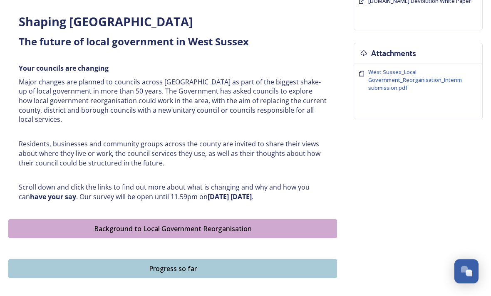
scroll to position [293, 0]
click at [231, 264] on div "Progress so far" at bounding box center [173, 269] width 320 height 10
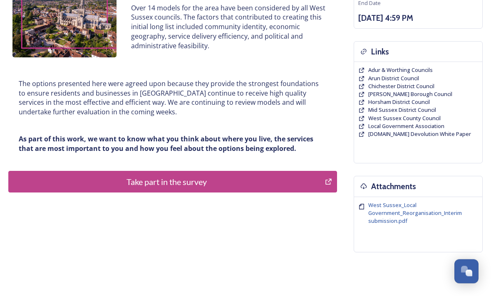
scroll to position [167, 0]
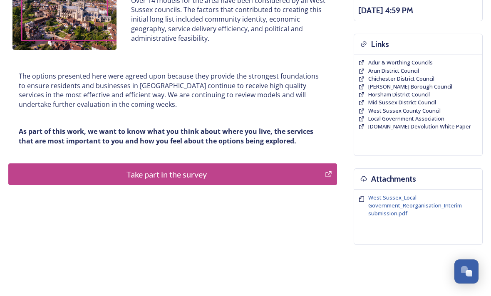
click at [218, 171] on div "Take part in the survey" at bounding box center [166, 174] width 307 height 12
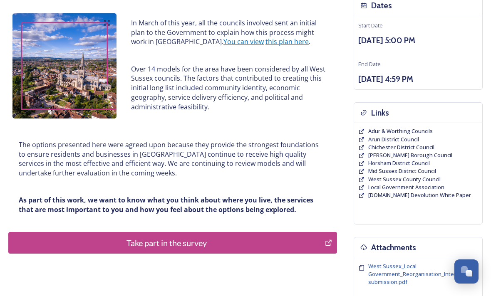
scroll to position [0, 0]
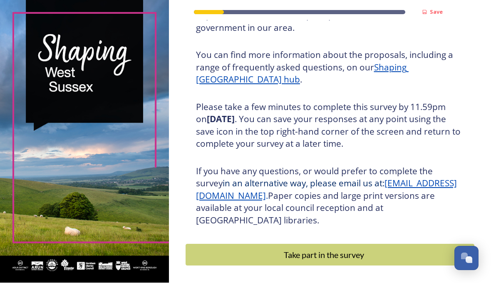
scroll to position [37, 0]
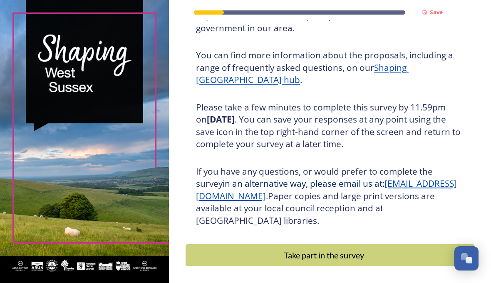
click at [380, 248] on div "Take part in the survey" at bounding box center [324, 254] width 268 height 12
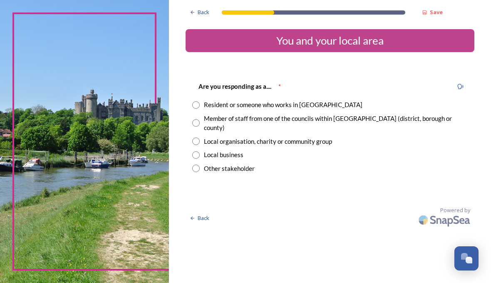
click at [200, 104] on input "radio" at bounding box center [195, 104] width 7 height 7
radio input "true"
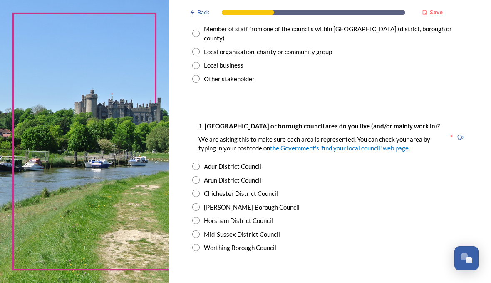
scroll to position [97, 0]
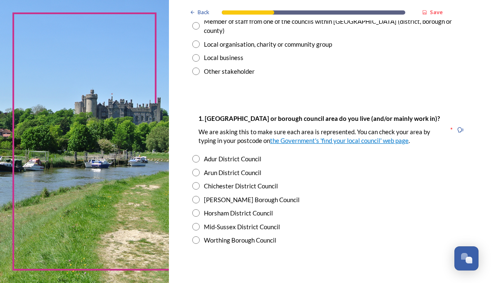
click at [200, 162] on input "radio" at bounding box center [195, 158] width 7 height 7
radio input "true"
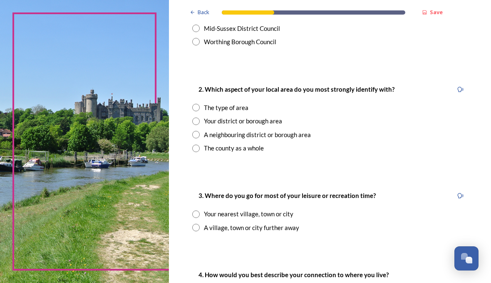
scroll to position [295, 0]
click at [200, 125] on input "radio" at bounding box center [195, 120] width 7 height 7
radio input "true"
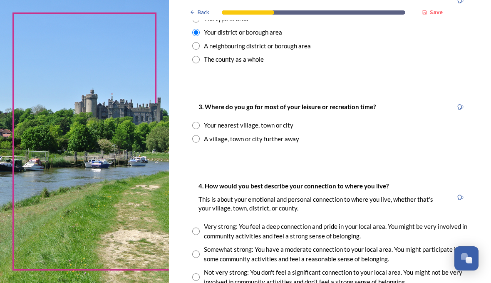
scroll to position [389, 0]
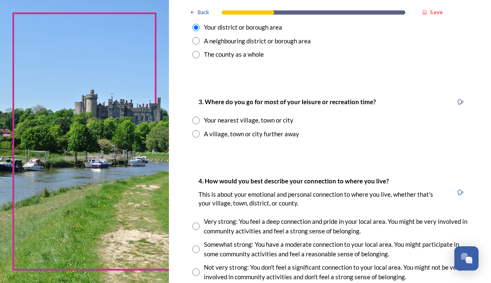
click at [200, 124] on input "radio" at bounding box center [195, 120] width 7 height 7
radio input "true"
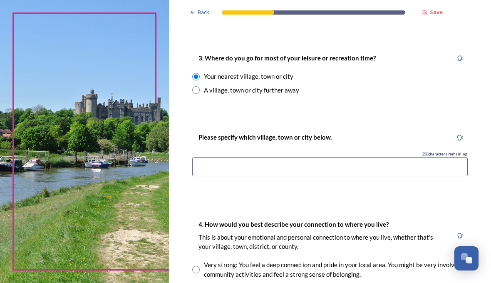
scroll to position [434, 0]
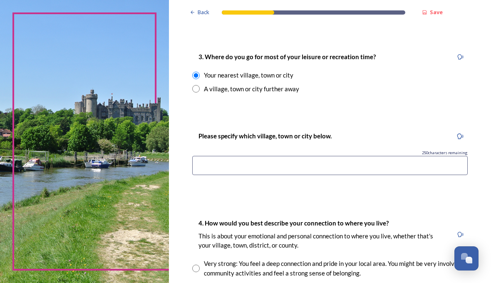
click at [230, 171] on input at bounding box center [329, 165] width 275 height 19
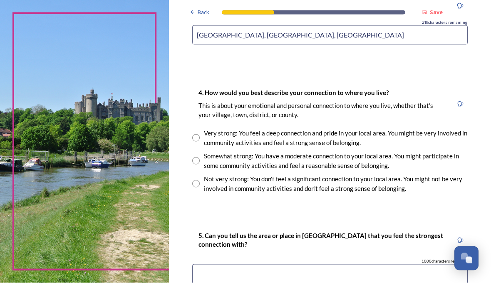
scroll to position [565, 0]
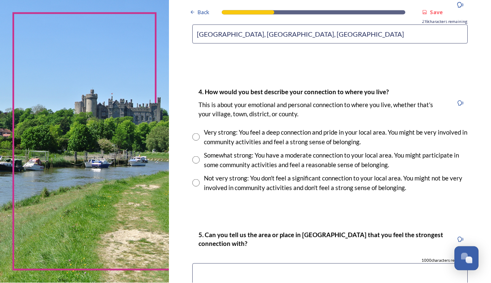
type input "[GEOGRAPHIC_DATA], [GEOGRAPHIC_DATA], [GEOGRAPHIC_DATA]"
click at [443, 15] on strong "Save" at bounding box center [436, 11] width 13 height 7
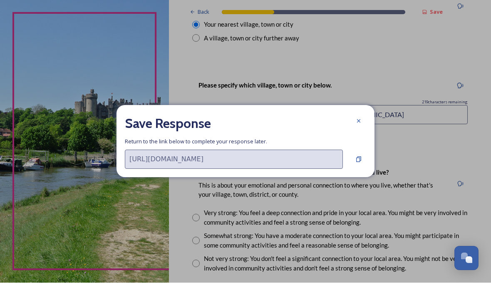
scroll to position [37, 0]
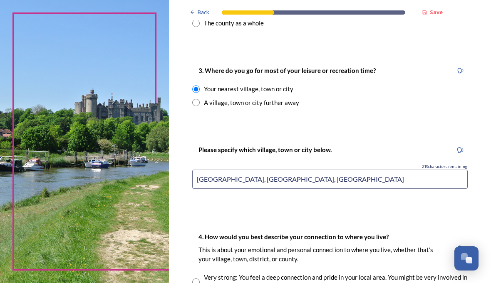
click at [447, 17] on div "Save" at bounding box center [432, 12] width 29 height 16
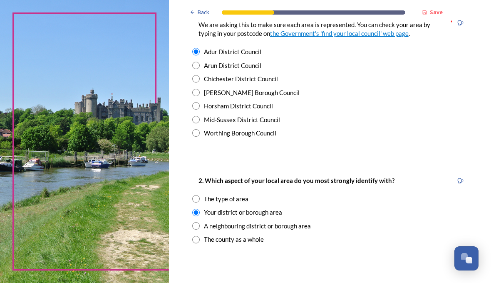
click at [443, 12] on strong "Save" at bounding box center [436, 11] width 13 height 7
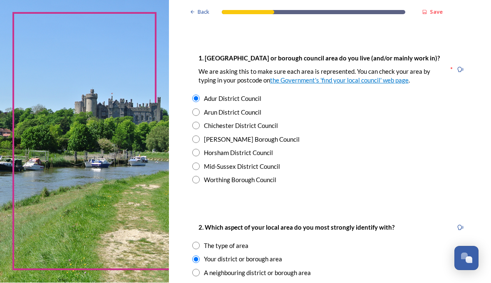
scroll to position [157, 0]
click at [443, 12] on strong "Save" at bounding box center [436, 11] width 13 height 7
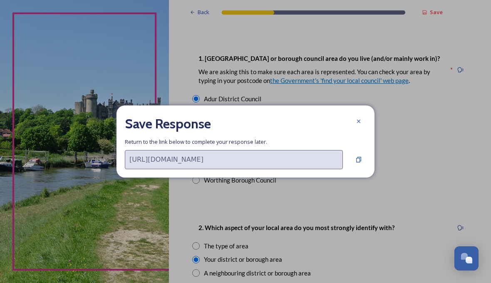
click at [362, 124] on icon at bounding box center [358, 121] width 7 height 7
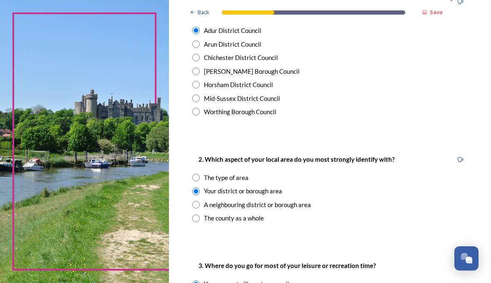
scroll to position [228, 0]
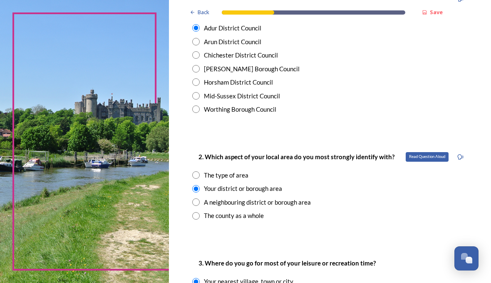
click at [460, 149] on div "Read Question Aloud" at bounding box center [460, 156] width 15 height 15
click at [461, 154] on icon at bounding box center [460, 157] width 6 height 6
click at [415, 143] on div "2. Which aspect of your local area do you most strongly identify with? Read Que…" at bounding box center [330, 185] width 289 height 85
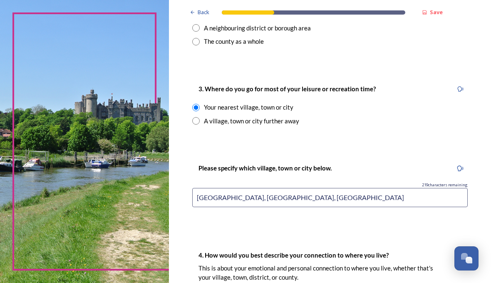
scroll to position [409, 0]
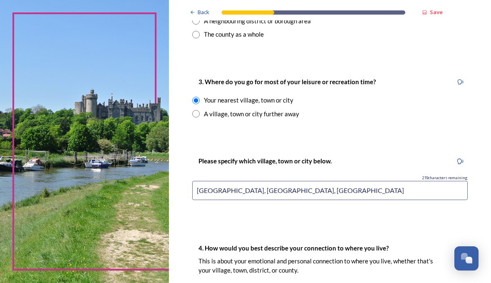
click at [437, 103] on div "Back Save You and your local area Are you responding as a.... * Resident or som…" at bounding box center [330, 129] width 289 height 1076
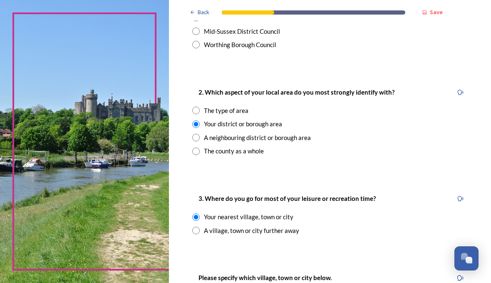
scroll to position [292, 0]
click at [382, 133] on div "A neighbouring district or borough area" at bounding box center [329, 138] width 275 height 10
radio input "false"
radio input "true"
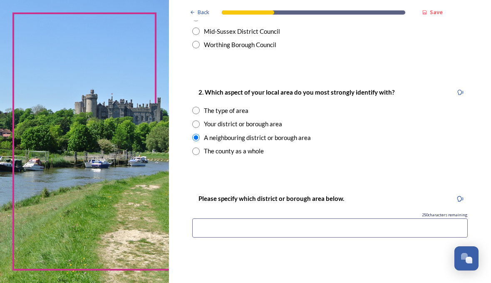
click at [228, 119] on div "Your district or borough area" at bounding box center [329, 124] width 275 height 10
radio input "true"
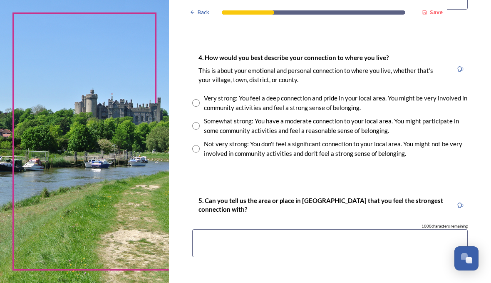
scroll to position [599, 0]
click at [200, 99] on input "radio" at bounding box center [195, 102] width 7 height 7
radio input "true"
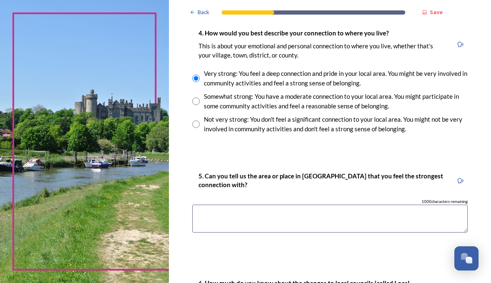
scroll to position [625, 0]
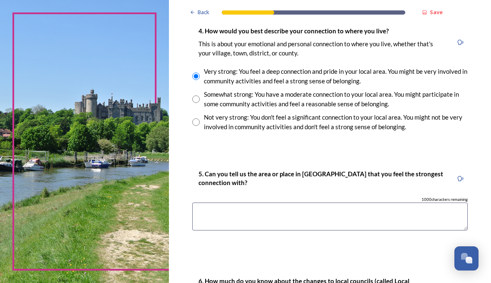
click at [232, 202] on textarea at bounding box center [329, 216] width 275 height 28
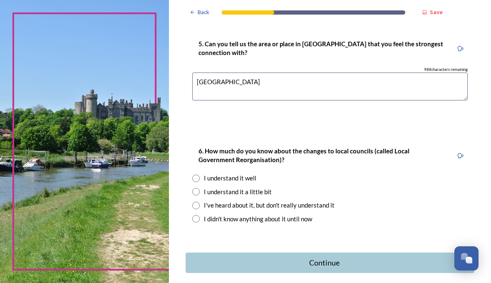
scroll to position [755, 0]
type textarea "[GEOGRAPHIC_DATA]"
click at [200, 188] on input "radio" at bounding box center [195, 191] width 7 height 7
radio input "true"
click at [457, 153] on icon at bounding box center [460, 156] width 6 height 6
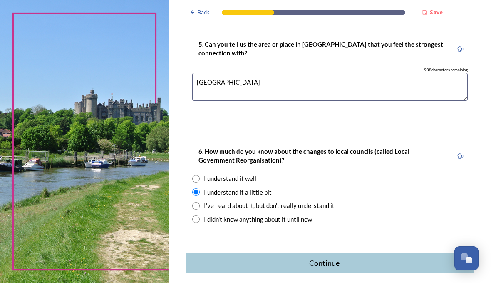
click at [429, 174] on div "I understand it well" at bounding box center [329, 179] width 275 height 10
radio input "true"
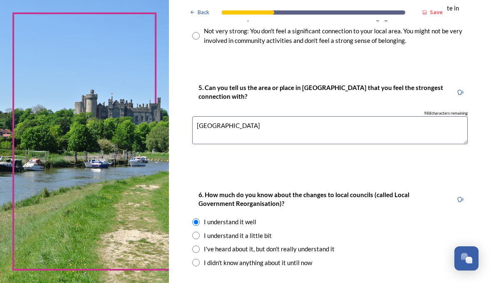
scroll to position [710, 0]
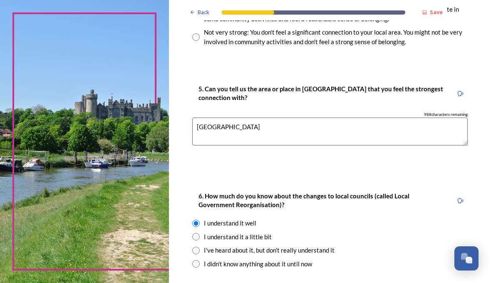
click at [443, 16] on span "Save" at bounding box center [436, 12] width 13 height 8
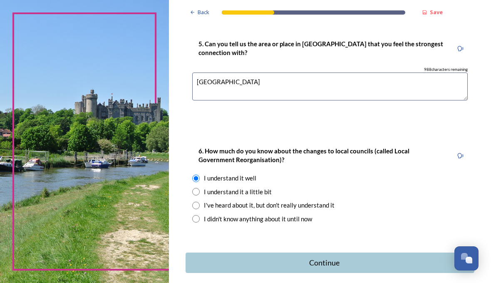
scroll to position [755, 0]
click at [367, 257] on div "Continue" at bounding box center [324, 262] width 268 height 11
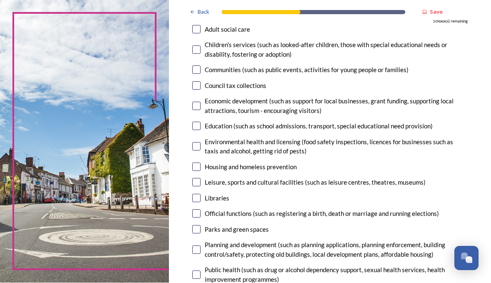
scroll to position [113, 0]
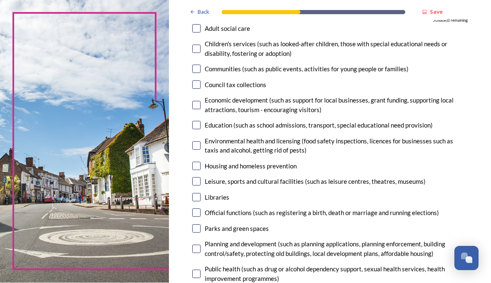
click at [201, 141] on input "checkbox" at bounding box center [196, 145] width 8 height 8
checkbox input "true"
click at [201, 162] on input "checkbox" at bounding box center [196, 166] width 8 height 8
checkbox input "true"
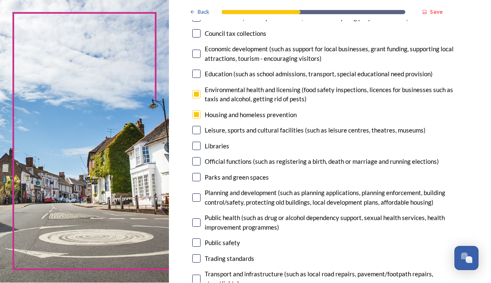
scroll to position [165, 0]
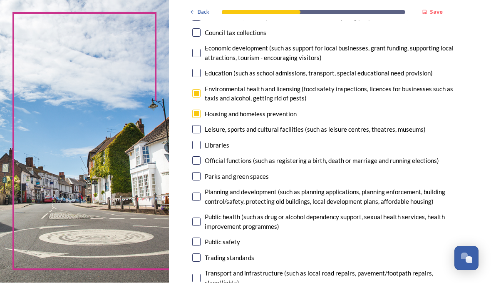
click at [201, 125] on input "checkbox" at bounding box center [196, 129] width 8 height 8
checkbox input "true"
click at [201, 141] on input "checkbox" at bounding box center [196, 145] width 8 height 8
checkbox input "true"
click at [201, 172] on input "checkbox" at bounding box center [196, 176] width 8 height 8
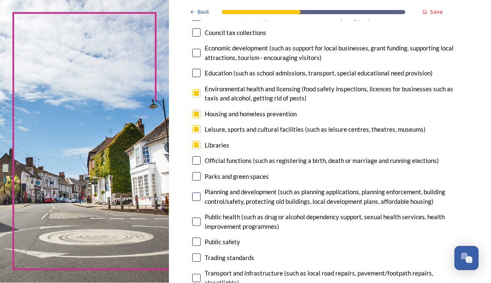
checkbox input "true"
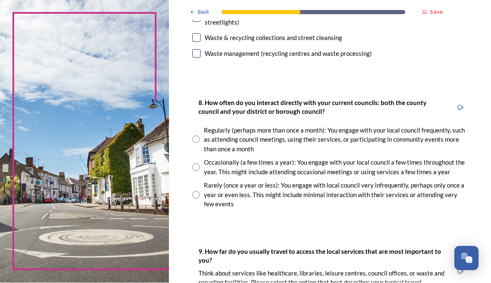
scroll to position [426, 0]
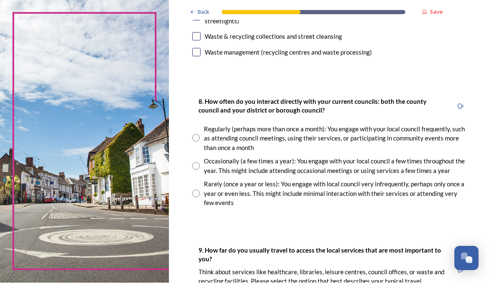
click at [200, 162] on input "radio" at bounding box center [195, 165] width 7 height 7
radio input "true"
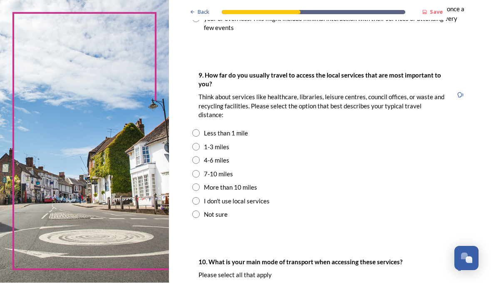
scroll to position [602, 0]
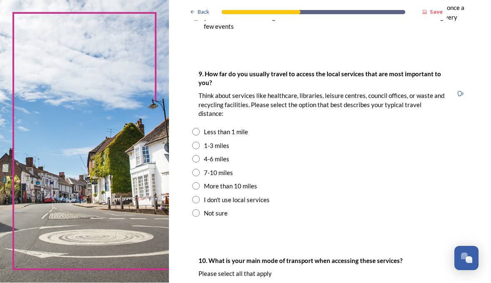
click at [200, 142] on input "radio" at bounding box center [195, 145] width 7 height 7
radio input "true"
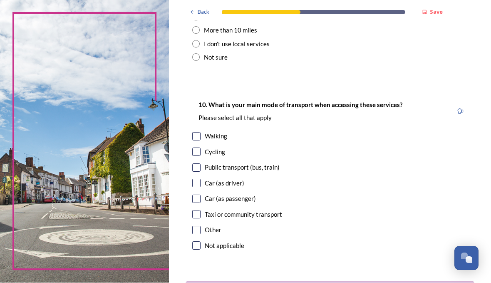
scroll to position [761, 0]
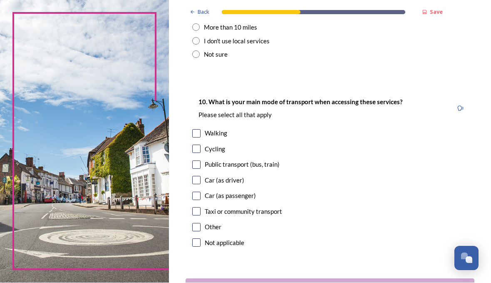
click at [201, 129] on input "checkbox" at bounding box center [196, 133] width 8 height 8
checkbox input "true"
click at [201, 176] on input "checkbox" at bounding box center [196, 180] width 8 height 8
checkbox input "true"
click at [232, 160] on div "Public transport (bus, train)" at bounding box center [242, 165] width 75 height 10
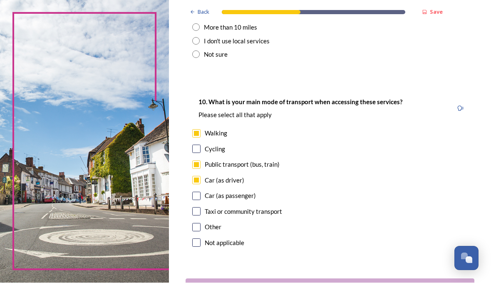
checkbox input "true"
click at [229, 207] on div "Taxi or community transport" at bounding box center [329, 212] width 275 height 10
checkbox input "true"
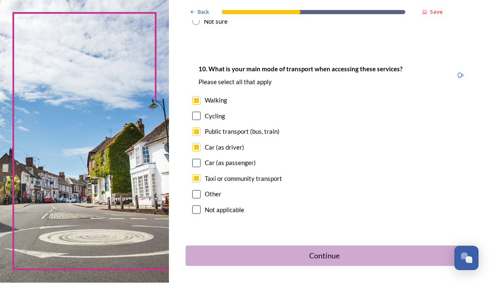
scroll to position [793, 0]
click at [386, 246] on button "Continue" at bounding box center [330, 256] width 289 height 20
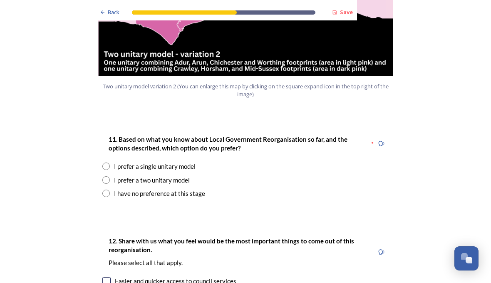
scroll to position [1030, 0]
click at [112, 175] on div "I prefer a two unitary model" at bounding box center [245, 180] width 286 height 10
radio input "true"
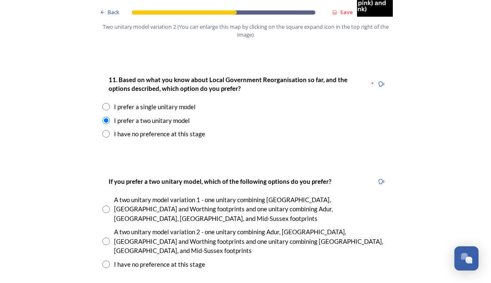
scroll to position [1091, 0]
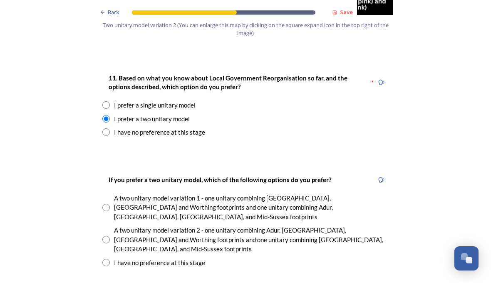
click at [109, 235] on input "radio" at bounding box center [105, 238] width 7 height 7
radio input "true"
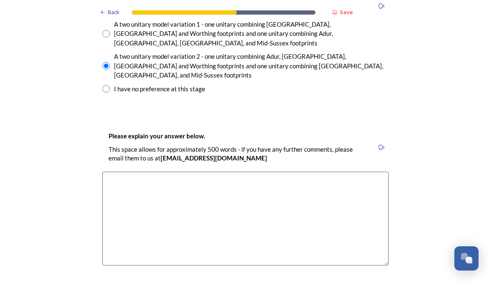
scroll to position [1266, 0]
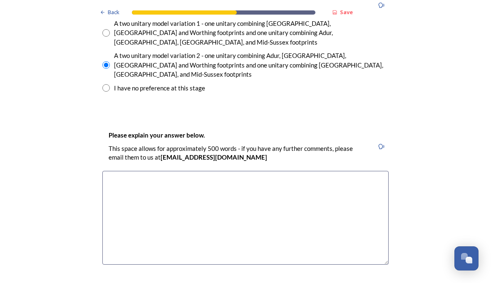
click at [115, 171] on textarea at bounding box center [245, 218] width 286 height 94
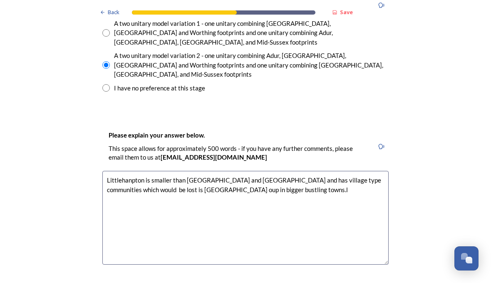
click at [159, 171] on textarea "Littlehanpton is smaller than [GEOGRAPHIC_DATA] and [GEOGRAPHIC_DATA] and has v…" at bounding box center [245, 218] width 286 height 94
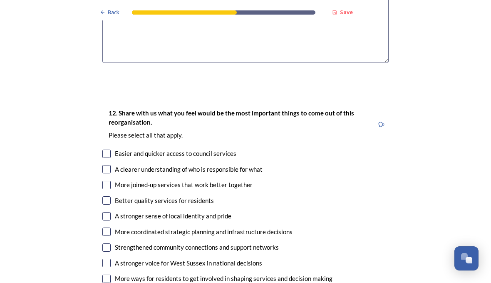
scroll to position [1469, 0]
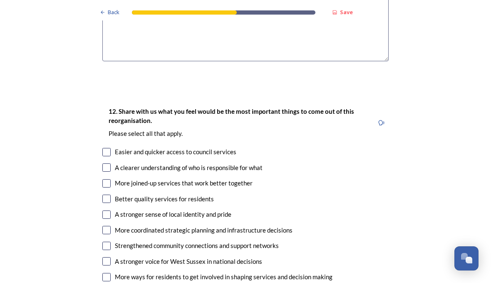
type textarea "Littlehanpton is smaller than [GEOGRAPHIC_DATA] and [GEOGRAPHIC_DATA] and has v…"
click at [109, 163] on input "checkbox" at bounding box center [106, 167] width 8 height 8
checkbox input "true"
click at [110, 194] on input "checkbox" at bounding box center [106, 198] width 8 height 8
checkbox input "true"
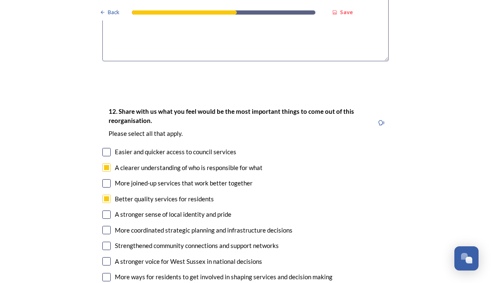
click at [110, 210] on input "checkbox" at bounding box center [106, 214] width 8 height 8
checkbox input "true"
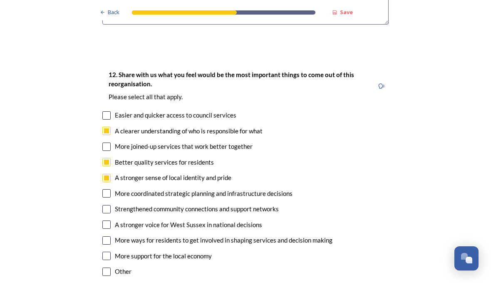
scroll to position [1506, 0]
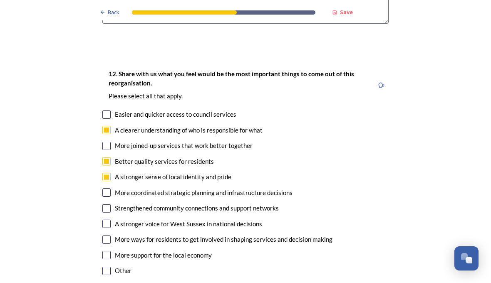
click at [109, 204] on input "checkbox" at bounding box center [106, 208] width 8 height 8
checkbox input "true"
click at [110, 219] on input "checkbox" at bounding box center [106, 223] width 8 height 8
checkbox input "true"
click at [109, 235] on input "checkbox" at bounding box center [106, 239] width 8 height 8
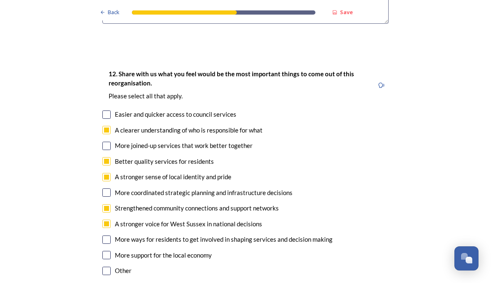
checkbox input "true"
click at [109, 250] on input "checkbox" at bounding box center [106, 254] width 8 height 8
checkbox input "true"
click at [110, 157] on input "checkbox" at bounding box center [106, 161] width 8 height 8
checkbox input "false"
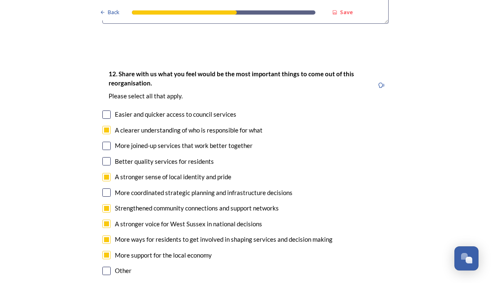
click at [110, 141] on input "checkbox" at bounding box center [106, 145] width 8 height 8
checkbox input "true"
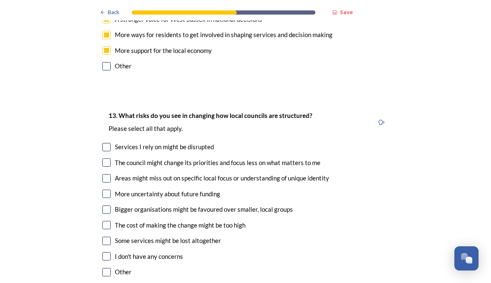
scroll to position [1713, 0]
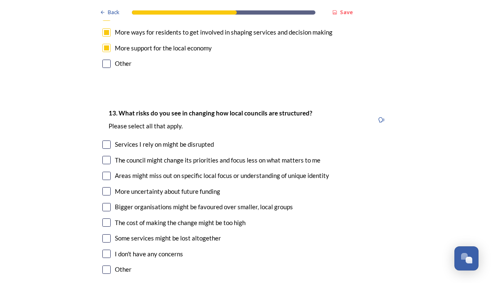
click at [117, 155] on div "The council might change its priorities and focus less on what matters to me" at bounding box center [218, 160] width 206 height 10
checkbox input "true"
click at [110, 171] on input "checkbox" at bounding box center [106, 175] width 8 height 8
checkbox input "true"
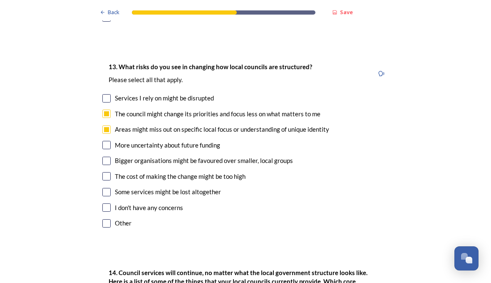
scroll to position [1762, 0]
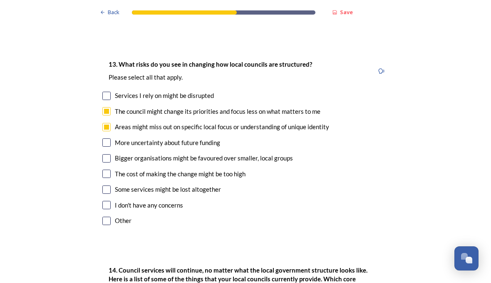
click at [108, 154] on input "checkbox" at bounding box center [106, 158] width 8 height 8
checkbox input "true"
click at [107, 169] on input "checkbox" at bounding box center [106, 173] width 8 height 8
checkbox input "true"
click at [109, 185] on input "checkbox" at bounding box center [106, 189] width 8 height 8
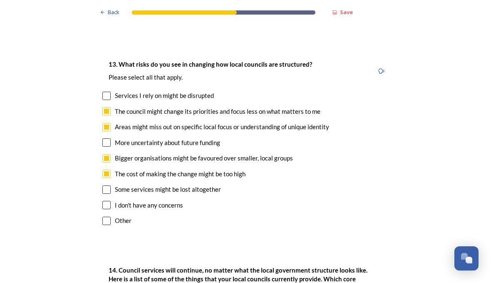
checkbox input "true"
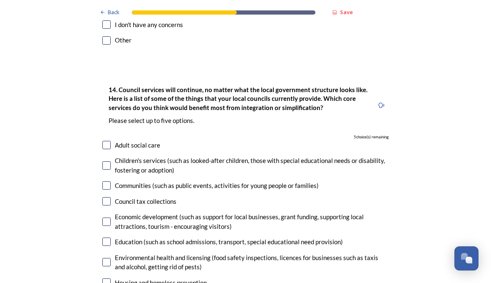
scroll to position [1943, 0]
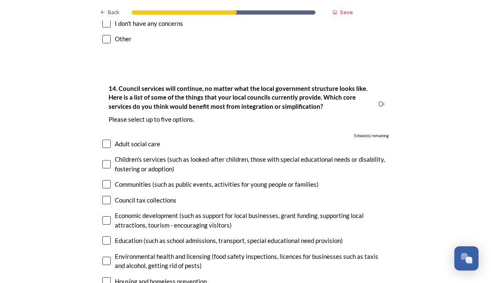
click at [110, 139] on input "checkbox" at bounding box center [106, 143] width 8 height 8
checkbox input "true"
click at [110, 160] on input "checkbox" at bounding box center [106, 164] width 8 height 8
checkbox input "true"
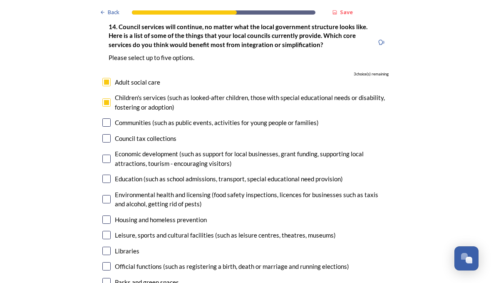
scroll to position [2005, 0]
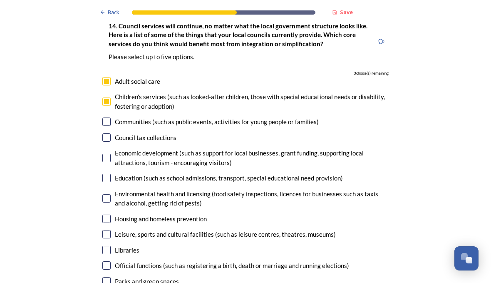
click at [118, 214] on div "Housing and homeless prevention" at bounding box center [161, 219] width 92 height 10
checkbox input "true"
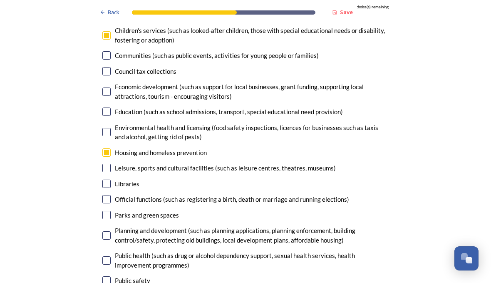
scroll to position [2072, 0]
click at [110, 179] on input "checkbox" at bounding box center [106, 183] width 8 height 8
checkbox input "true"
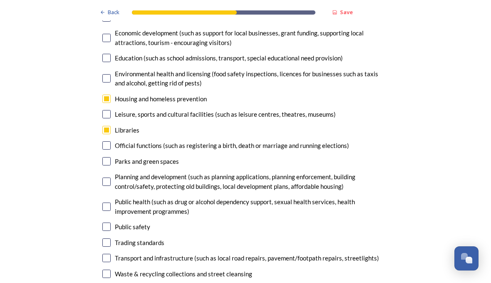
scroll to position [2127, 0]
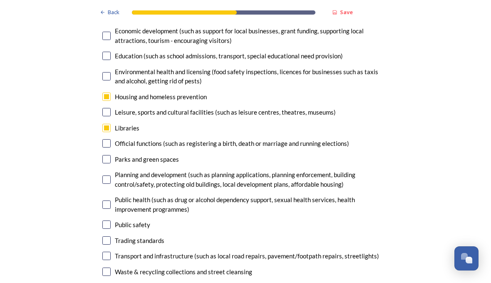
click at [109, 251] on input "checkbox" at bounding box center [106, 255] width 8 height 8
checkbox input "true"
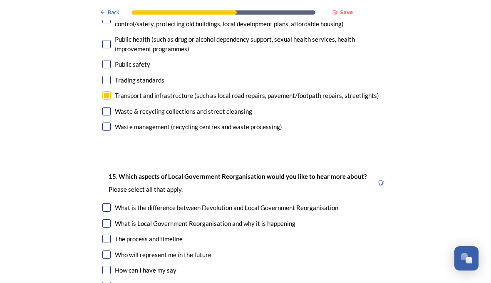
scroll to position [2298, 0]
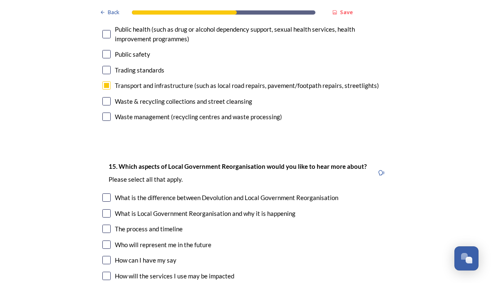
click at [109, 240] on input "checkbox" at bounding box center [106, 244] width 8 height 8
checkbox input "true"
click at [110, 193] on input "checkbox" at bounding box center [106, 197] width 8 height 8
checkbox input "true"
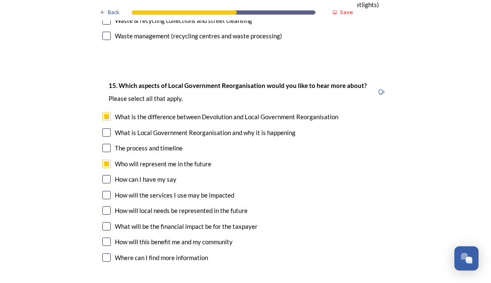
scroll to position [2380, 0]
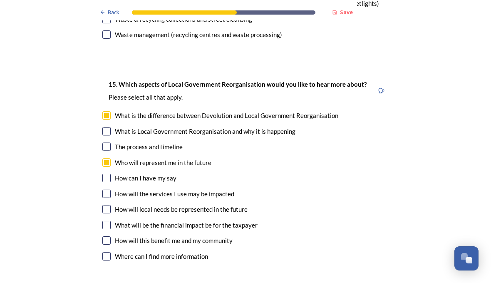
click at [110, 174] on input "checkbox" at bounding box center [106, 178] width 8 height 8
checkbox input "true"
click at [109, 189] on input "checkbox" at bounding box center [106, 193] width 8 height 8
checkbox input "true"
click at [110, 205] on input "checkbox" at bounding box center [106, 209] width 8 height 8
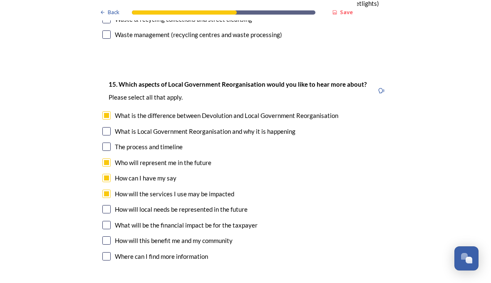
checkbox input "true"
click at [109, 221] on input "checkbox" at bounding box center [106, 225] width 8 height 8
checkbox input "true"
click at [109, 252] on input "checkbox" at bounding box center [106, 256] width 8 height 8
checkbox input "true"
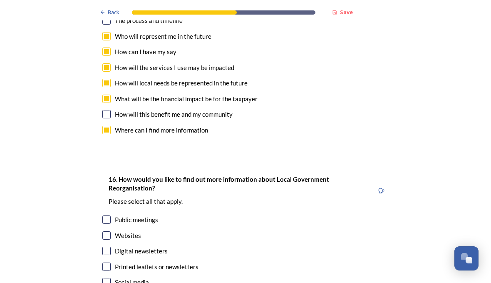
scroll to position [2516, 0]
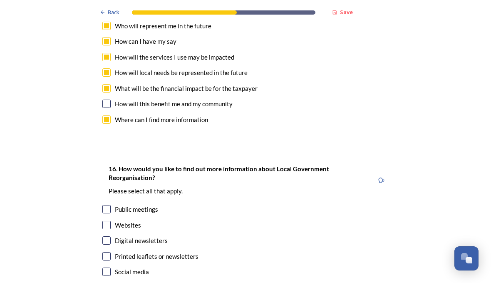
click at [115, 204] on div "Public meetings" at bounding box center [136, 209] width 43 height 10
checkbox input "true"
click at [112, 251] on div "Printed leaflets or newsletters" at bounding box center [245, 256] width 286 height 10
checkbox input "true"
click at [115, 235] on div "Digital newsletters" at bounding box center [141, 240] width 53 height 10
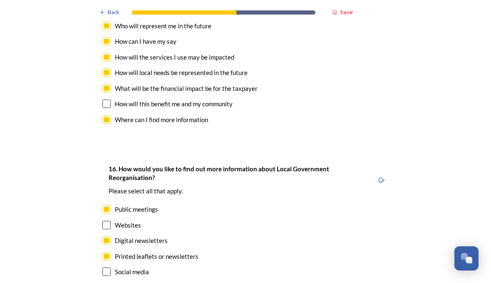
checkbox input "true"
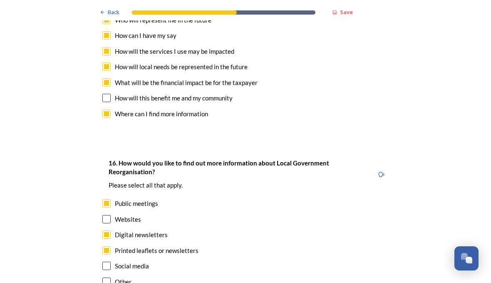
scroll to position [2521, 0]
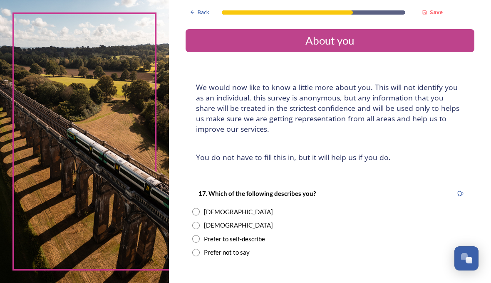
click at [229, 207] on div "[DEMOGRAPHIC_DATA]" at bounding box center [329, 212] width 275 height 10
radio input "true"
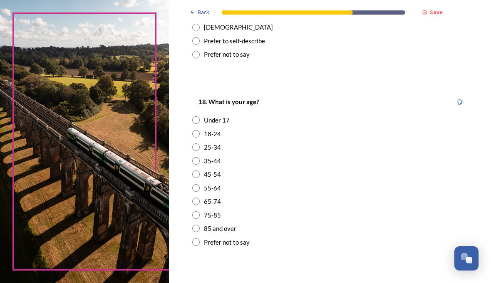
scroll to position [197, 0]
click at [200, 212] on input "radio" at bounding box center [195, 215] width 7 height 7
radio input "true"
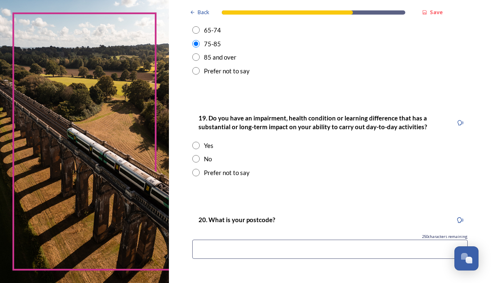
scroll to position [371, 0]
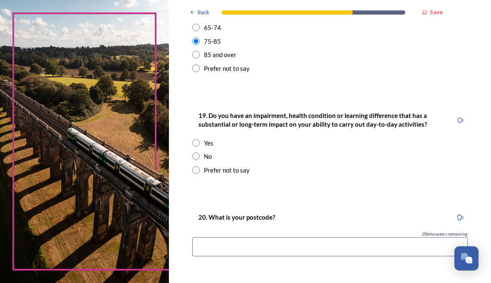
click at [200, 146] on input "radio" at bounding box center [195, 142] width 7 height 7
radio input "true"
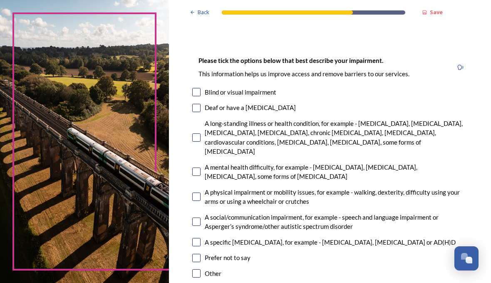
scroll to position [538, 0]
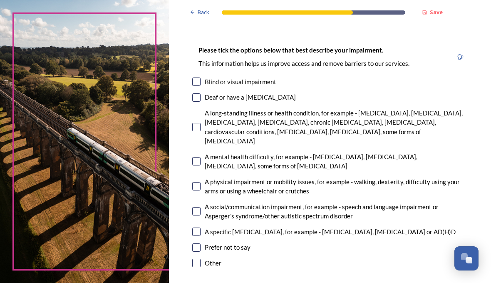
click at [201, 125] on input "checkbox" at bounding box center [196, 127] width 8 height 8
checkbox input "true"
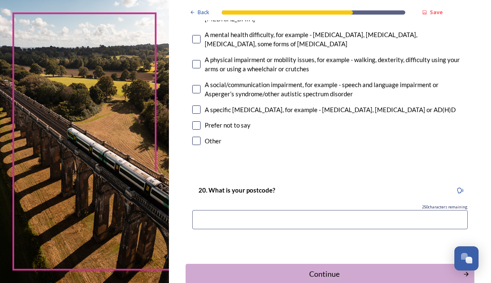
scroll to position [659, 0]
click at [235, 210] on input at bounding box center [329, 219] width 275 height 19
type input "BN17 5LX"
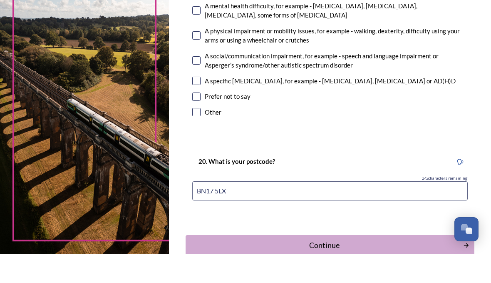
scroll to position [39, 0]
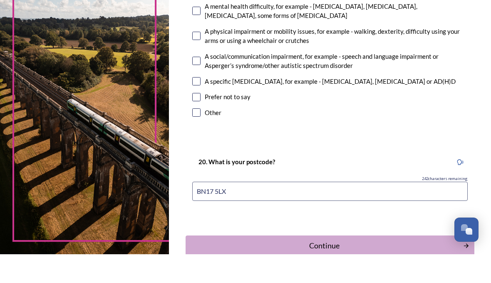
click at [385, 268] on div "Continue" at bounding box center [324, 273] width 268 height 11
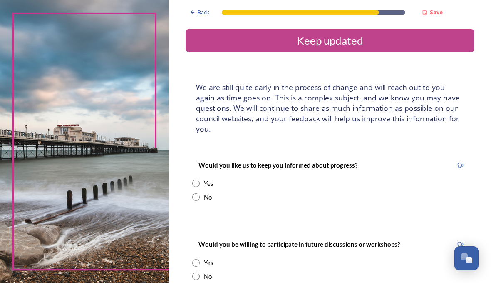
scroll to position [0, 0]
click at [213, 182] on div "Yes" at bounding box center [209, 183] width 10 height 10
radio input "true"
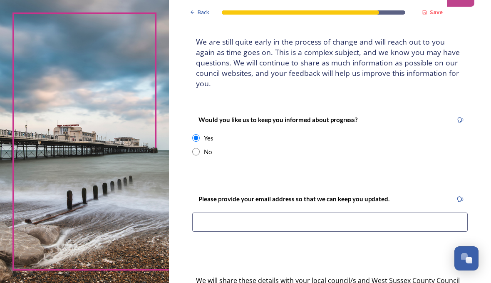
scroll to position [47, 0]
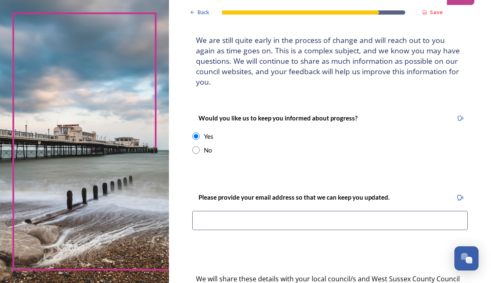
click at [228, 216] on input at bounding box center [329, 220] width 275 height 19
click at [372, 218] on input "[STREET_ADDRESS]" at bounding box center [329, 220] width 275 height 19
click at [376, 221] on input "[STREET_ADDRESS]" at bounding box center [329, 220] width 275 height 19
click at [377, 214] on input "[STREET_ADDRESS]" at bounding box center [329, 220] width 275 height 19
click at [415, 218] on input "[STREET_ADDRESS]" at bounding box center [329, 220] width 275 height 19
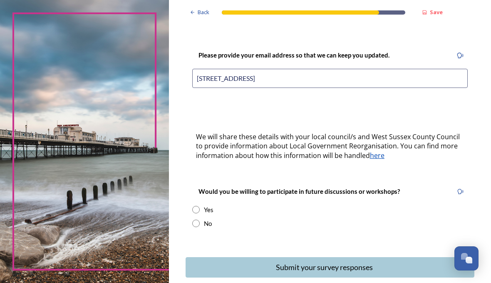
scroll to position [188, 0]
type input "[STREET_ADDRESS]"
click at [200, 206] on input "radio" at bounding box center [195, 209] width 7 height 7
radio input "true"
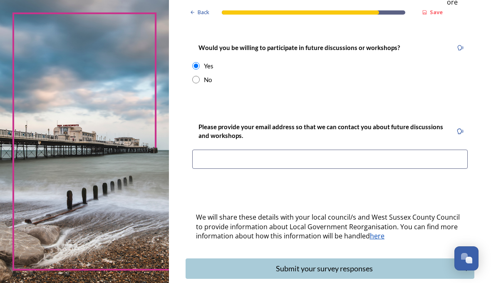
scroll to position [332, 0]
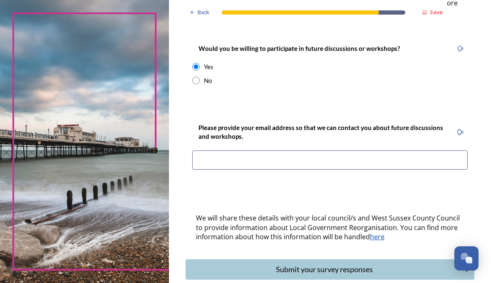
click at [235, 155] on input at bounding box center [329, 159] width 275 height 19
type input "[EMAIL_ADDRESS][DOMAIN_NAME]"
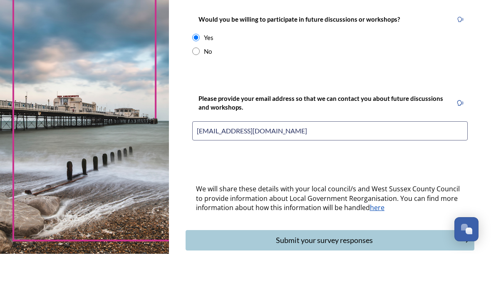
scroll to position [39, 0]
click at [369, 263] on div "Submit your survey responses" at bounding box center [324, 268] width 268 height 11
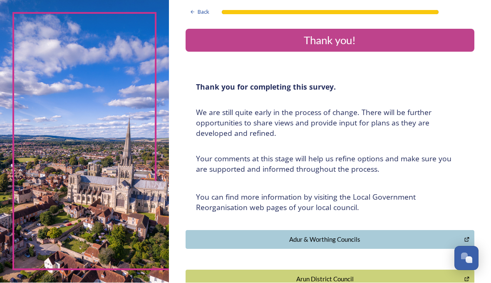
scroll to position [0, 0]
